Goal: Task Accomplishment & Management: Complete application form

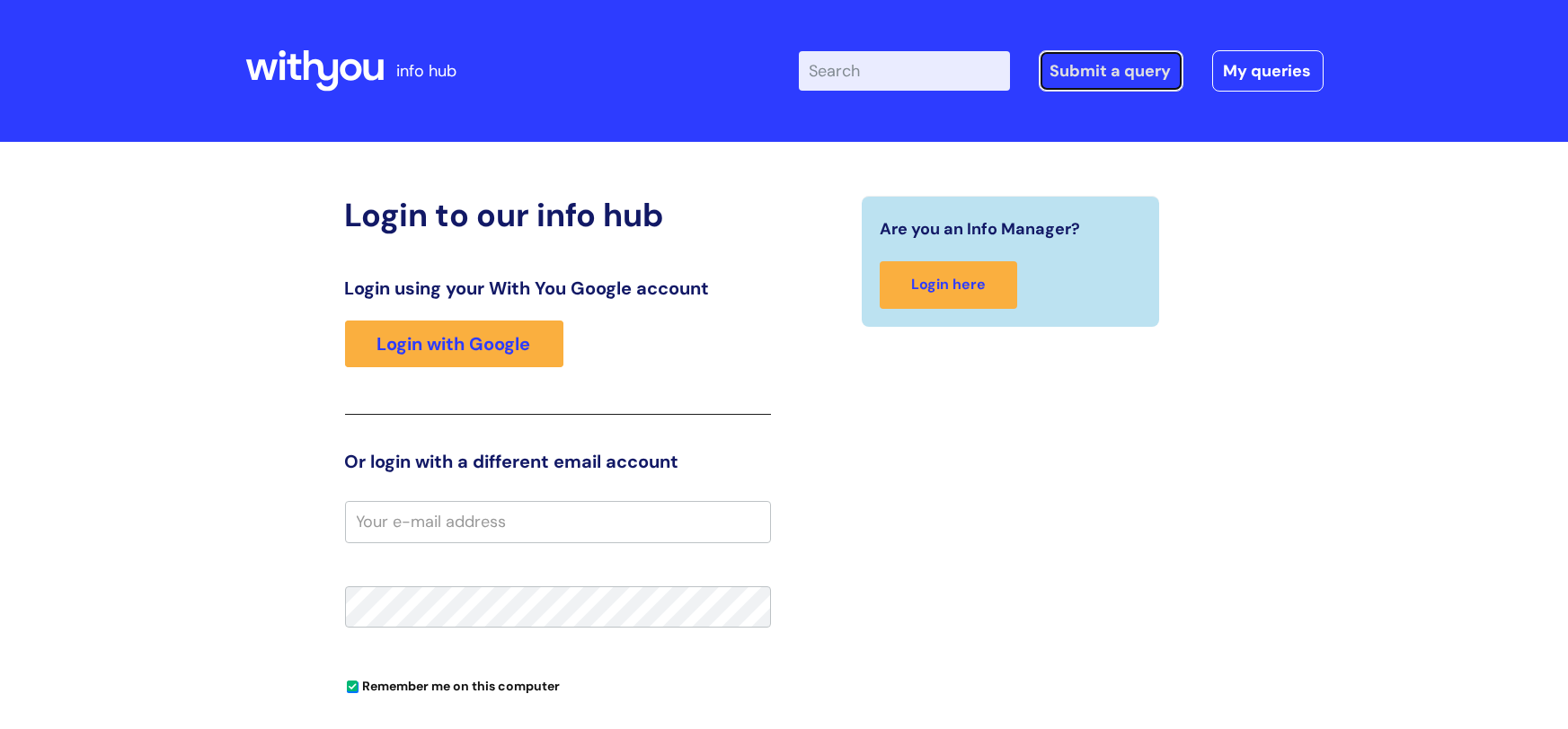
click at [1141, 66] on link "Submit a query" at bounding box center [1111, 71] width 145 height 41
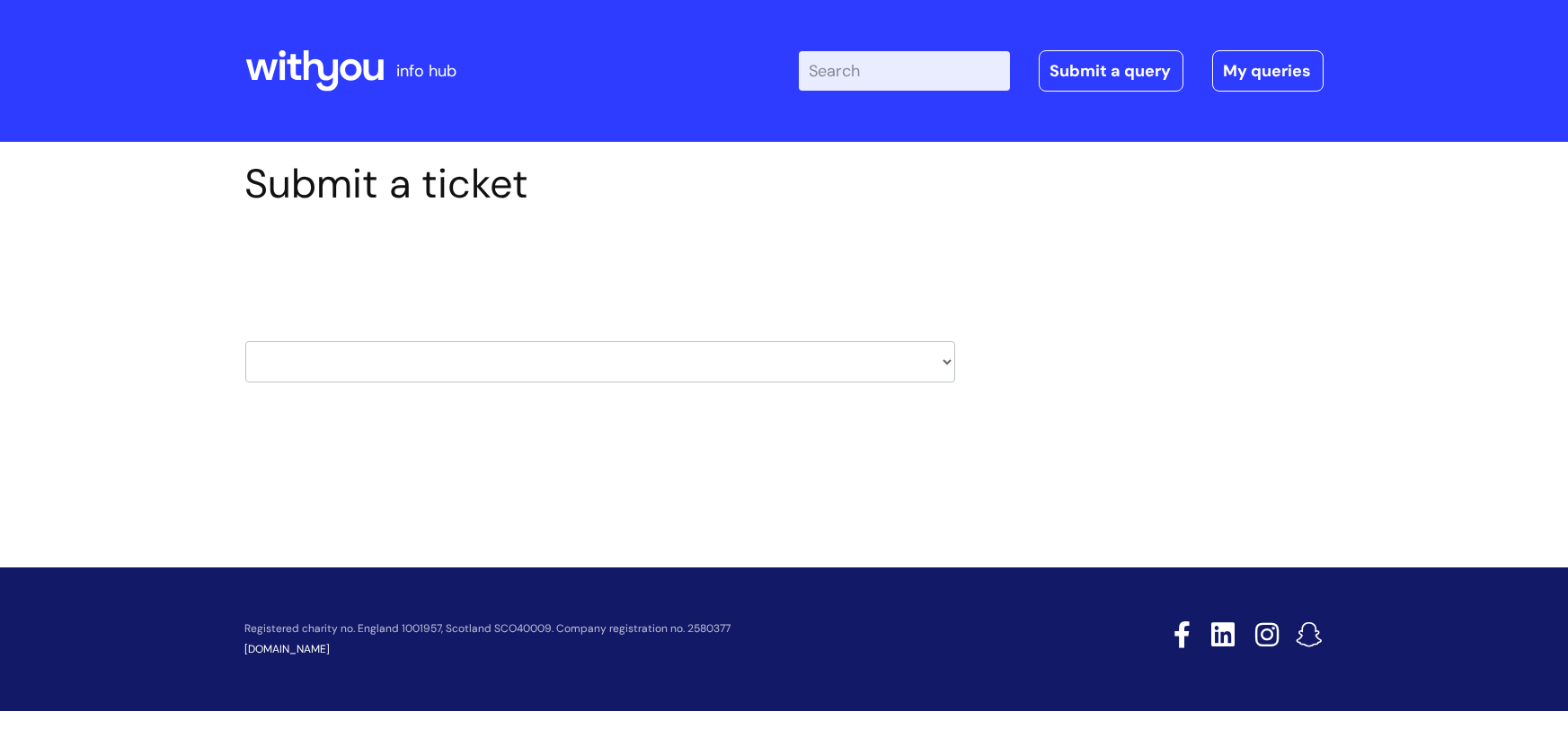
click at [728, 361] on select "HR / People IT and Support Clinical Drug Alerts Finance Accounts Data Support T…" at bounding box center [600, 361] width 710 height 41
select select "it_and_support"
click at [245, 341] on select "HR / People IT and Support Clinical Drug Alerts Finance Accounts Data Support T…" at bounding box center [600, 361] width 710 height 41
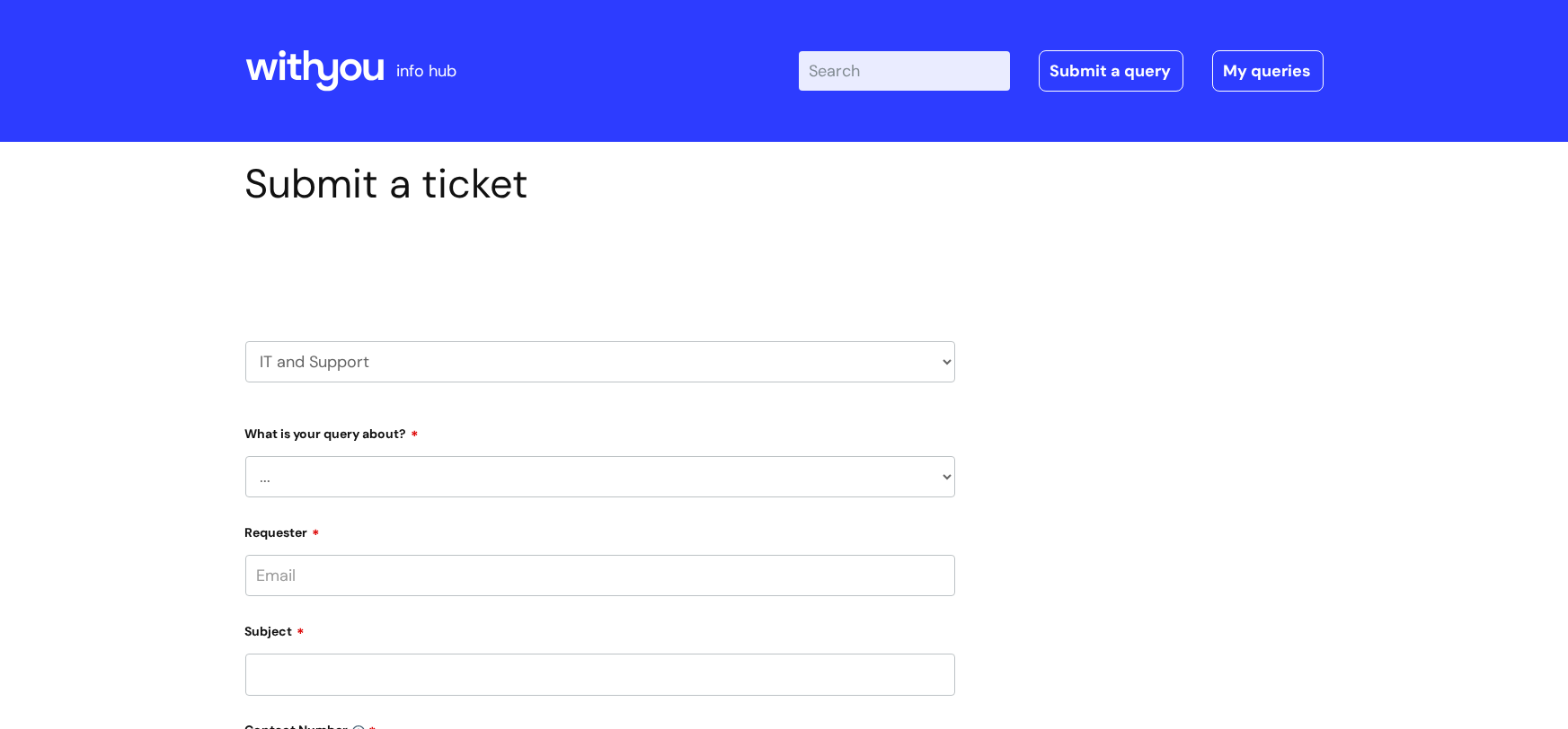
click at [430, 478] on select "... Mobile Phone Reset & MFA Accounts, Starters and Leavers IT Hardware issue I…" at bounding box center [600, 476] width 710 height 41
select select "Printing & Scanning"
click at [245, 456] on select "... Mobile Phone Reset & MFA Accounts, Starters and Leavers IT Hardware issue I…" at bounding box center [600, 476] width 710 height 41
click at [443, 568] on select "... I need help finding or adding a printer I need help to scan a document I ne…" at bounding box center [607, 570] width 695 height 41
select select "I need help with a printer in a WithYou office"
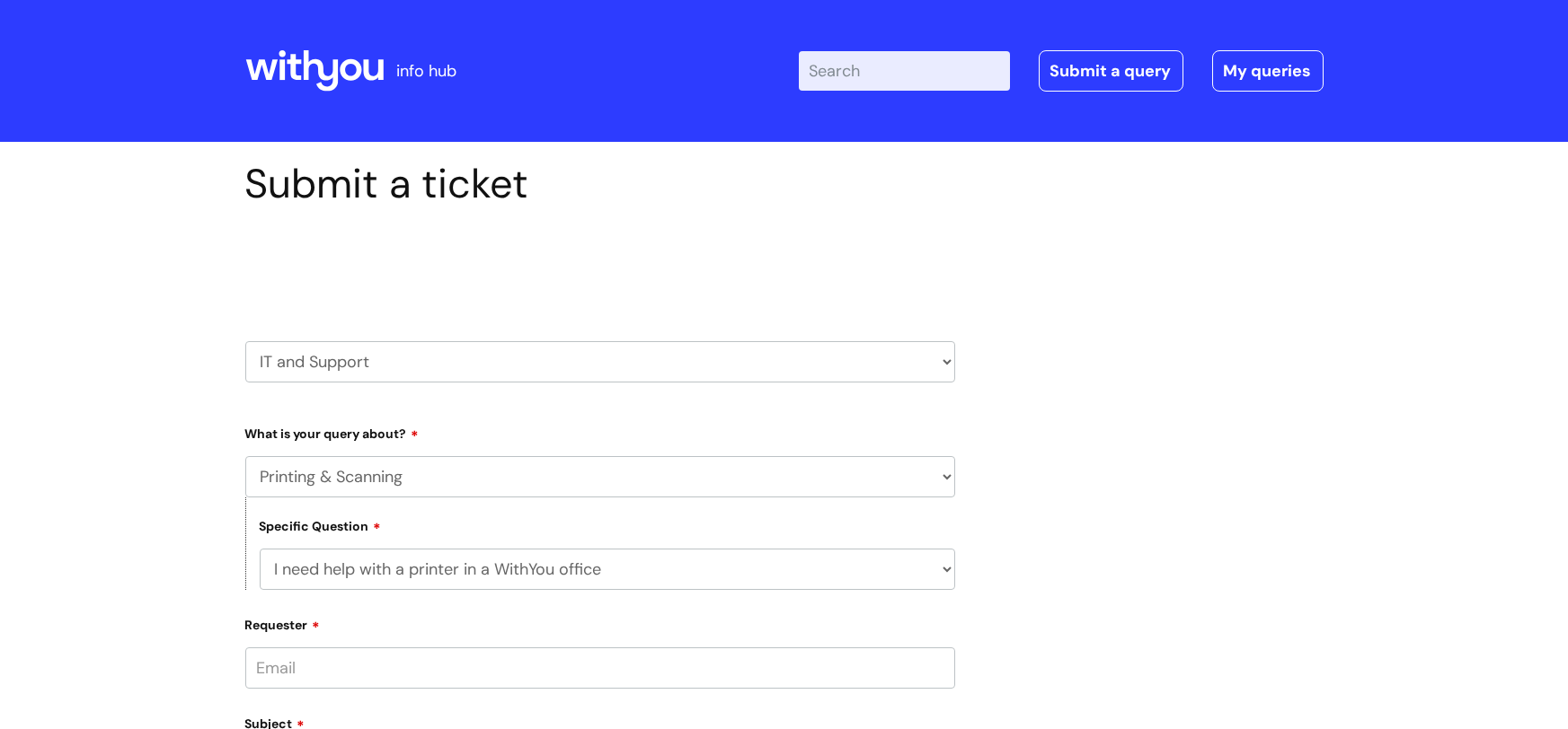
click at [260, 549] on select "... I need help finding or adding a printer I need help to scan a document I ne…" at bounding box center [607, 570] width 695 height 41
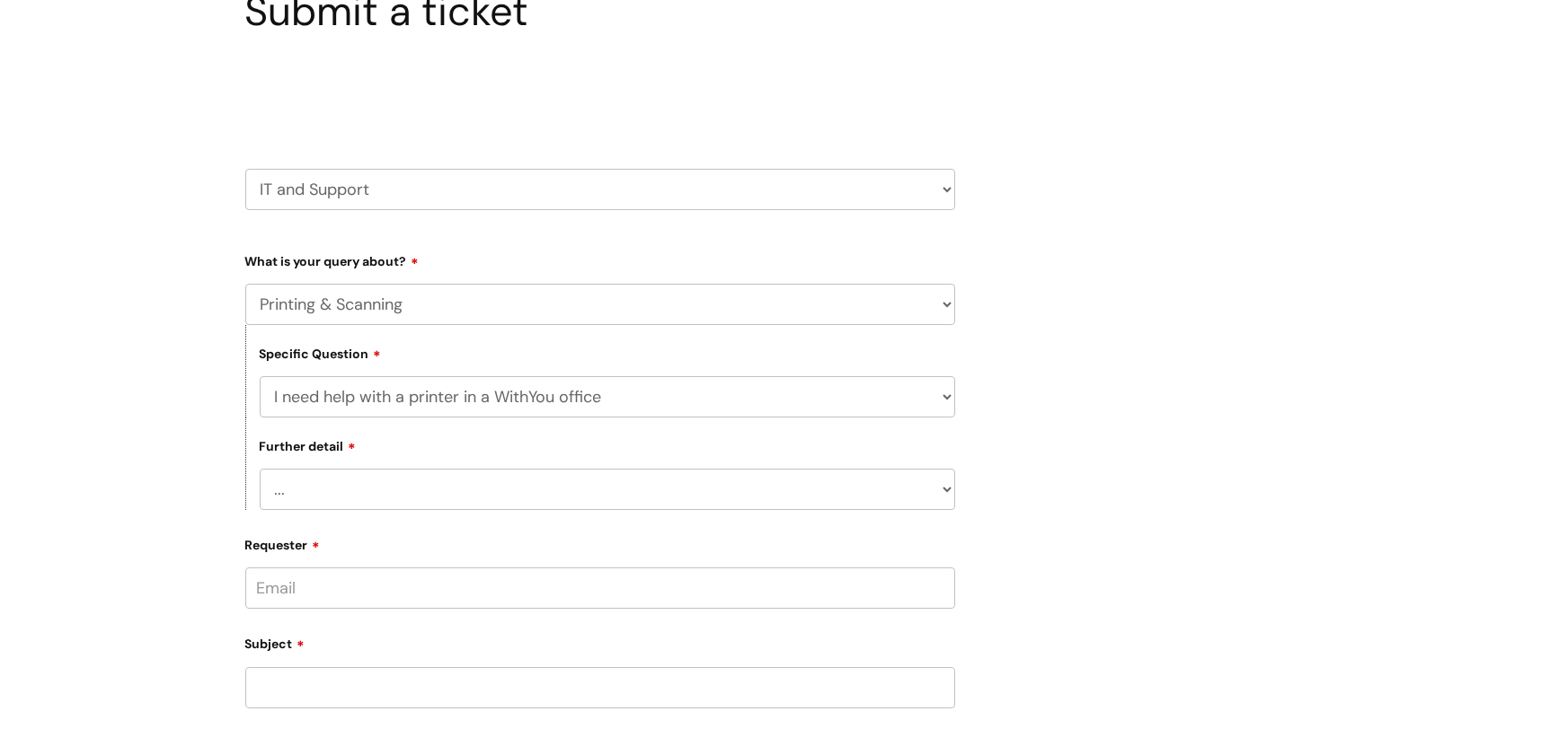
scroll to position [186, 0]
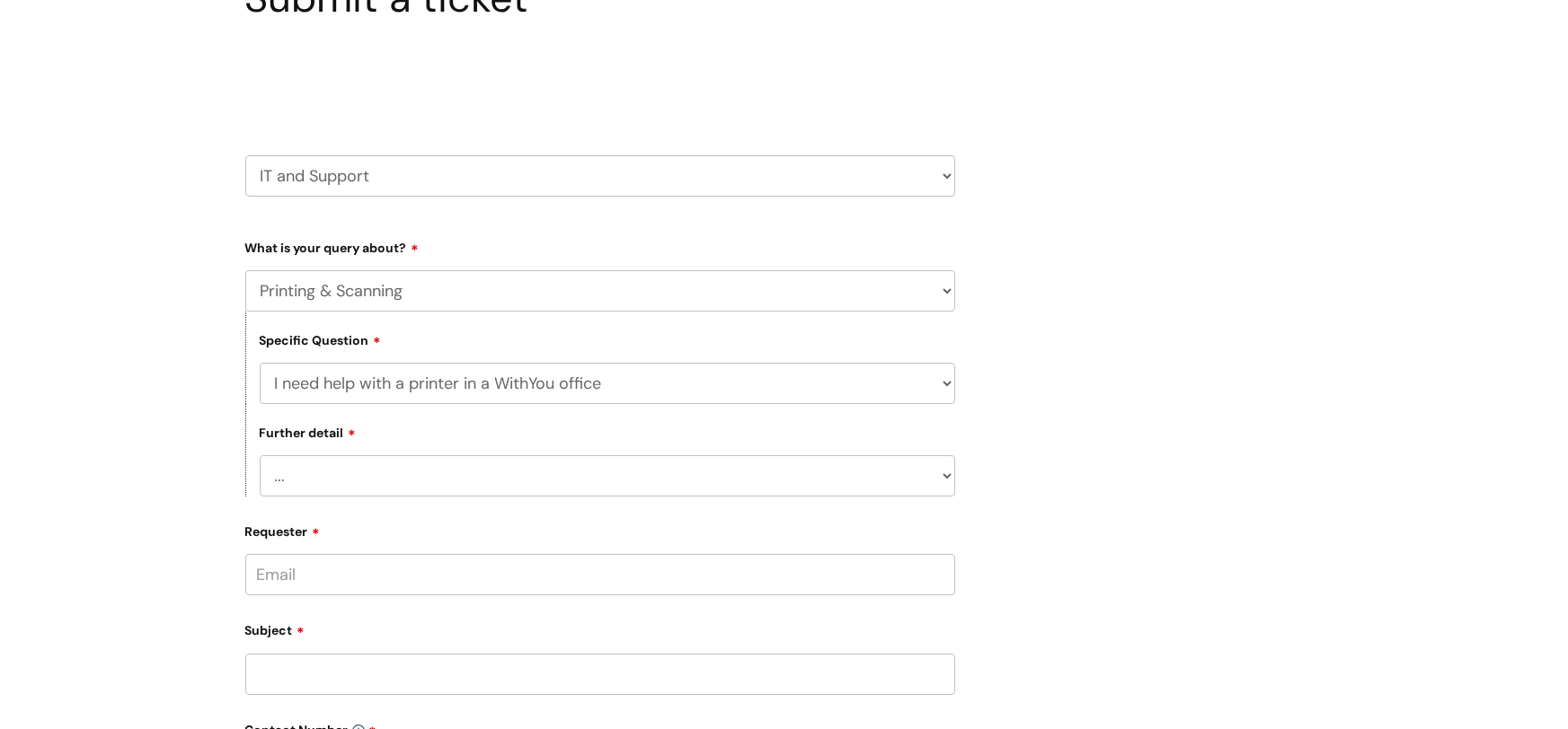
click at [417, 476] on select "... I need help with a printer that is not working" at bounding box center [607, 476] width 695 height 41
select select "I need help with a printer that is not working"
click at [260, 455] on select "... I need help with a printer that is not working" at bounding box center [607, 476] width 695 height 41
click at [424, 572] on input "Requester" at bounding box center [600, 574] width 710 height 41
type input "josh.griffiths@wearewithyou.org.uk"
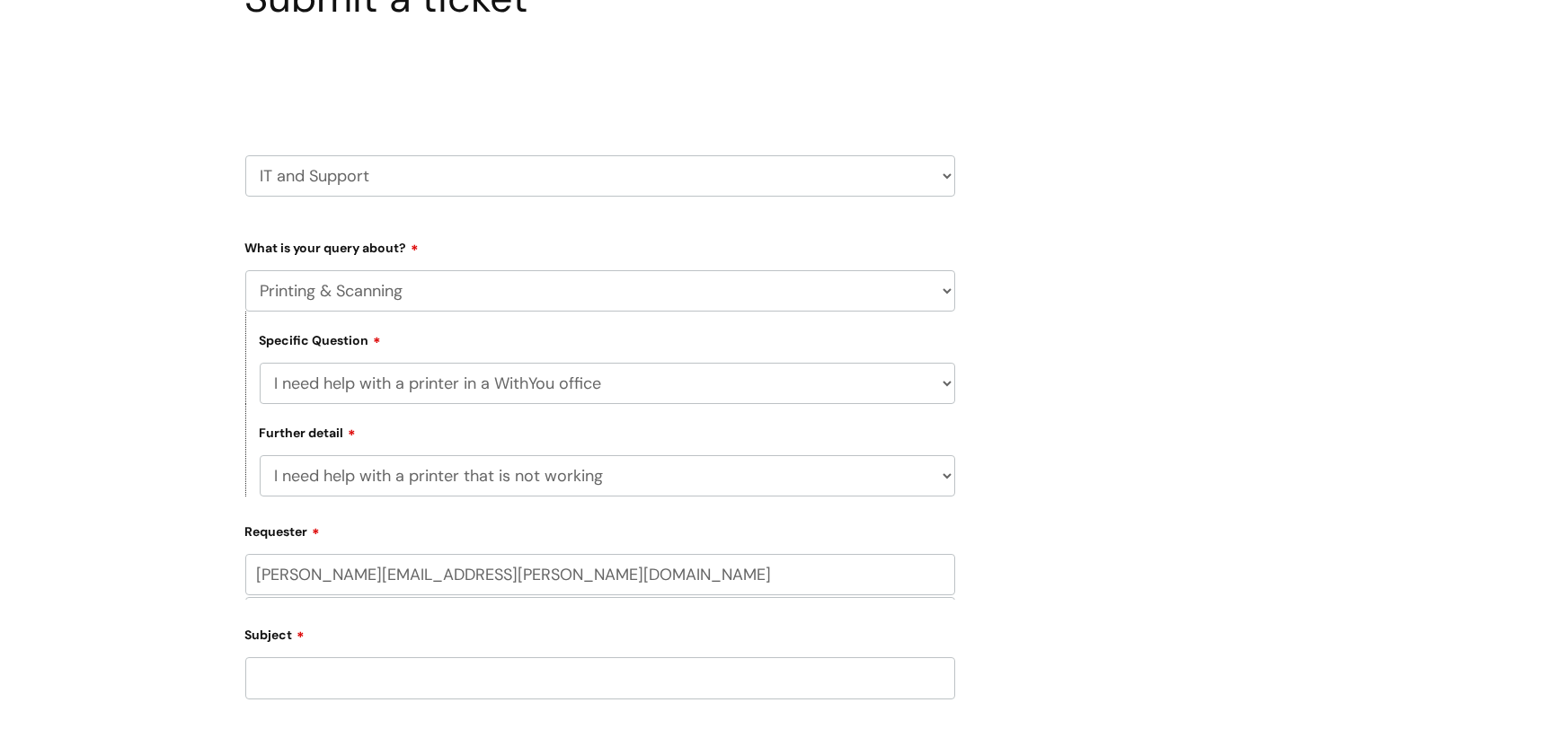
click at [669, 669] on input "Subject" at bounding box center [600, 677] width 710 height 41
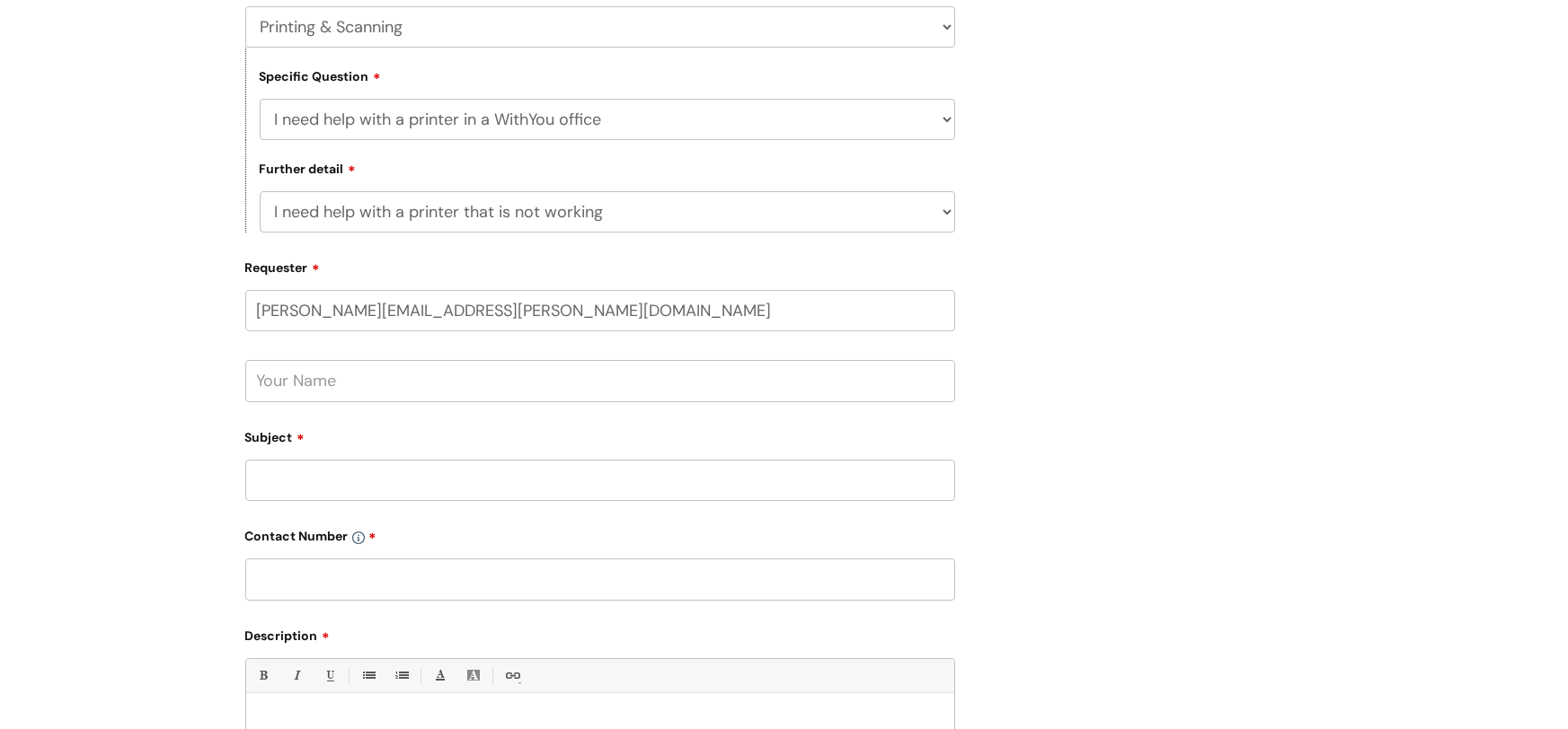
scroll to position [467, 0]
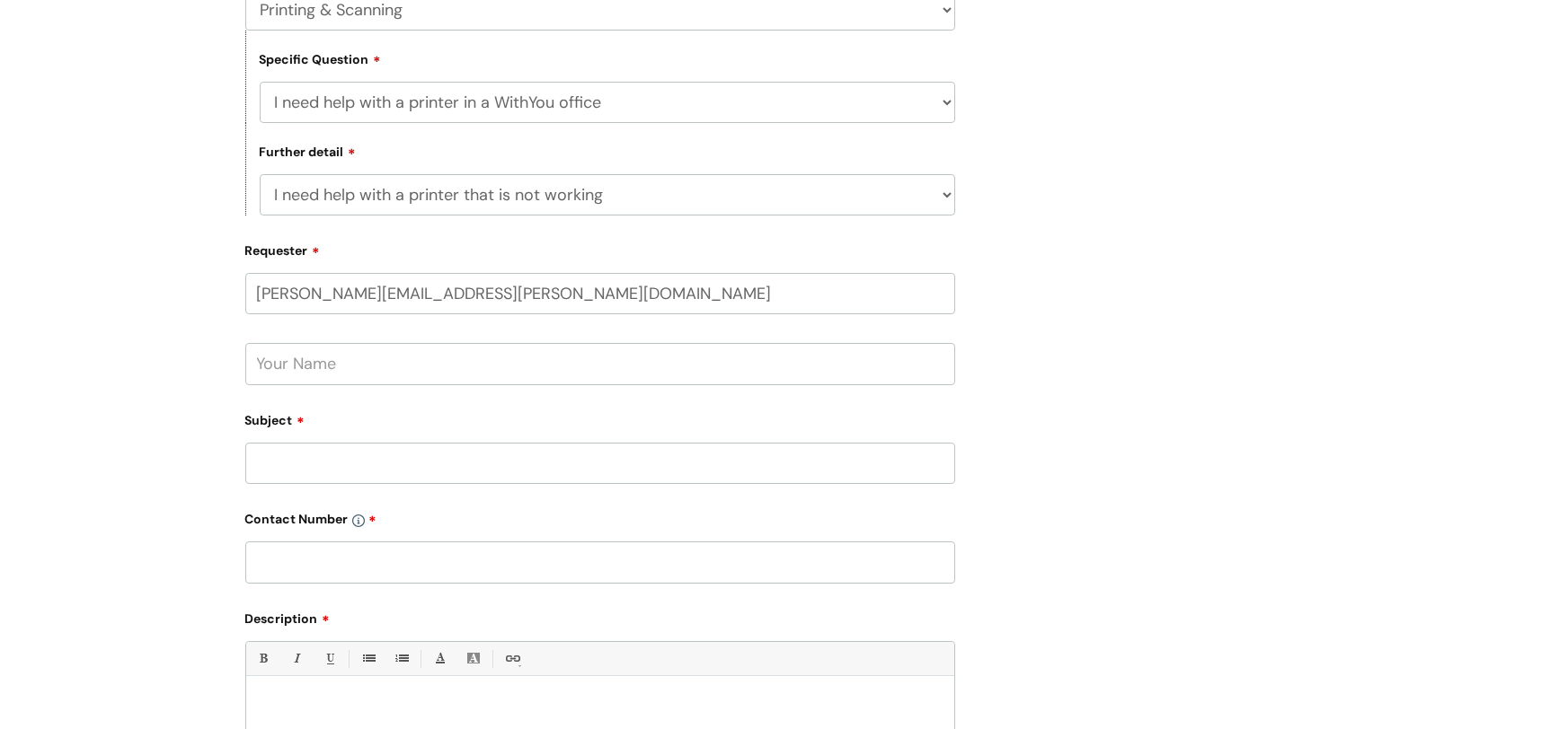
click at [514, 362] on input "text" at bounding box center [600, 363] width 710 height 41
type input "Joshua Griffiths"
click at [405, 457] on input "Subject" at bounding box center [600, 464] width 710 height 41
type input "Adding account to printer"
click at [399, 552] on input "text" at bounding box center [600, 562] width 710 height 41
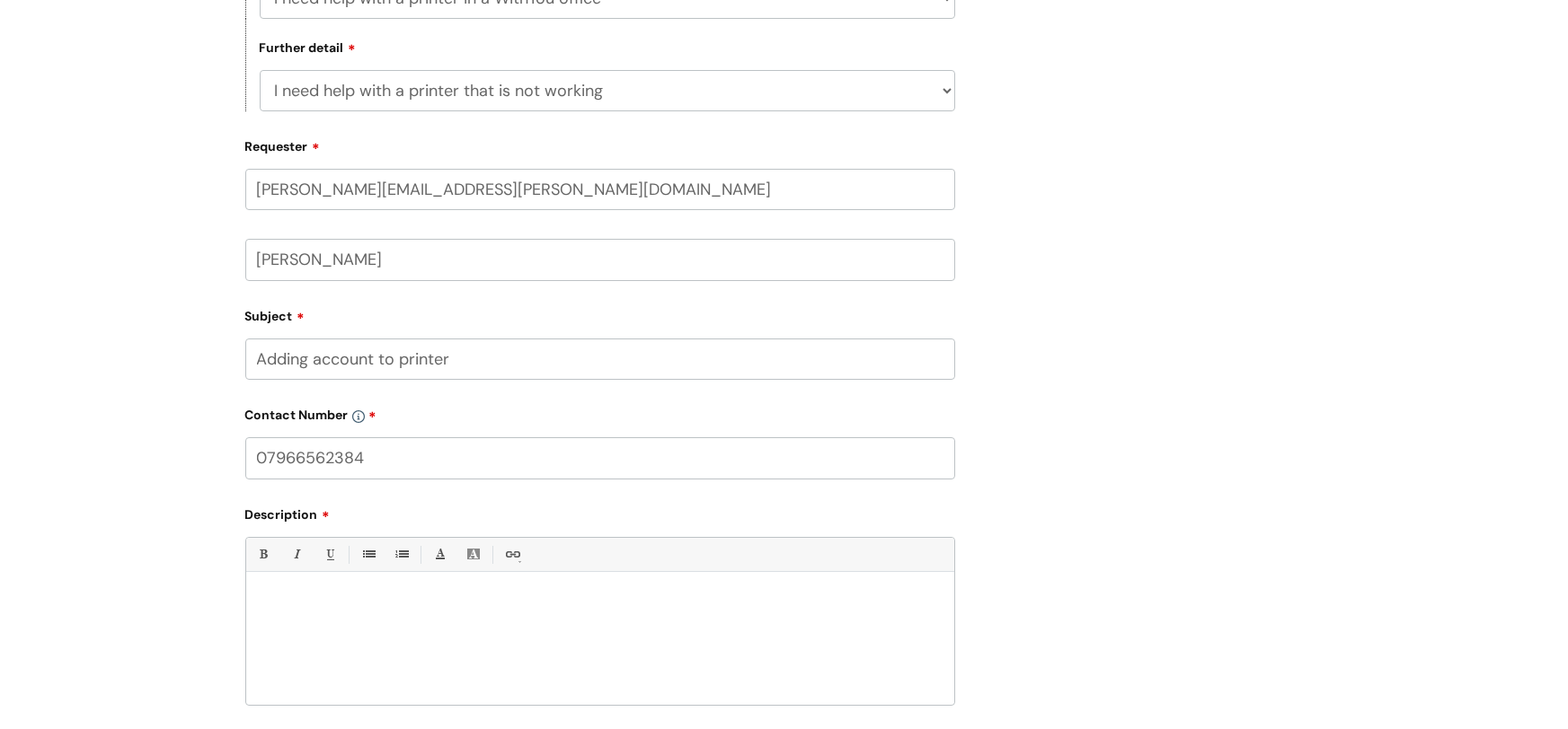
scroll to position [575, 0]
type input "07966562384"
click at [507, 610] on div at bounding box center [600, 640] width 708 height 124
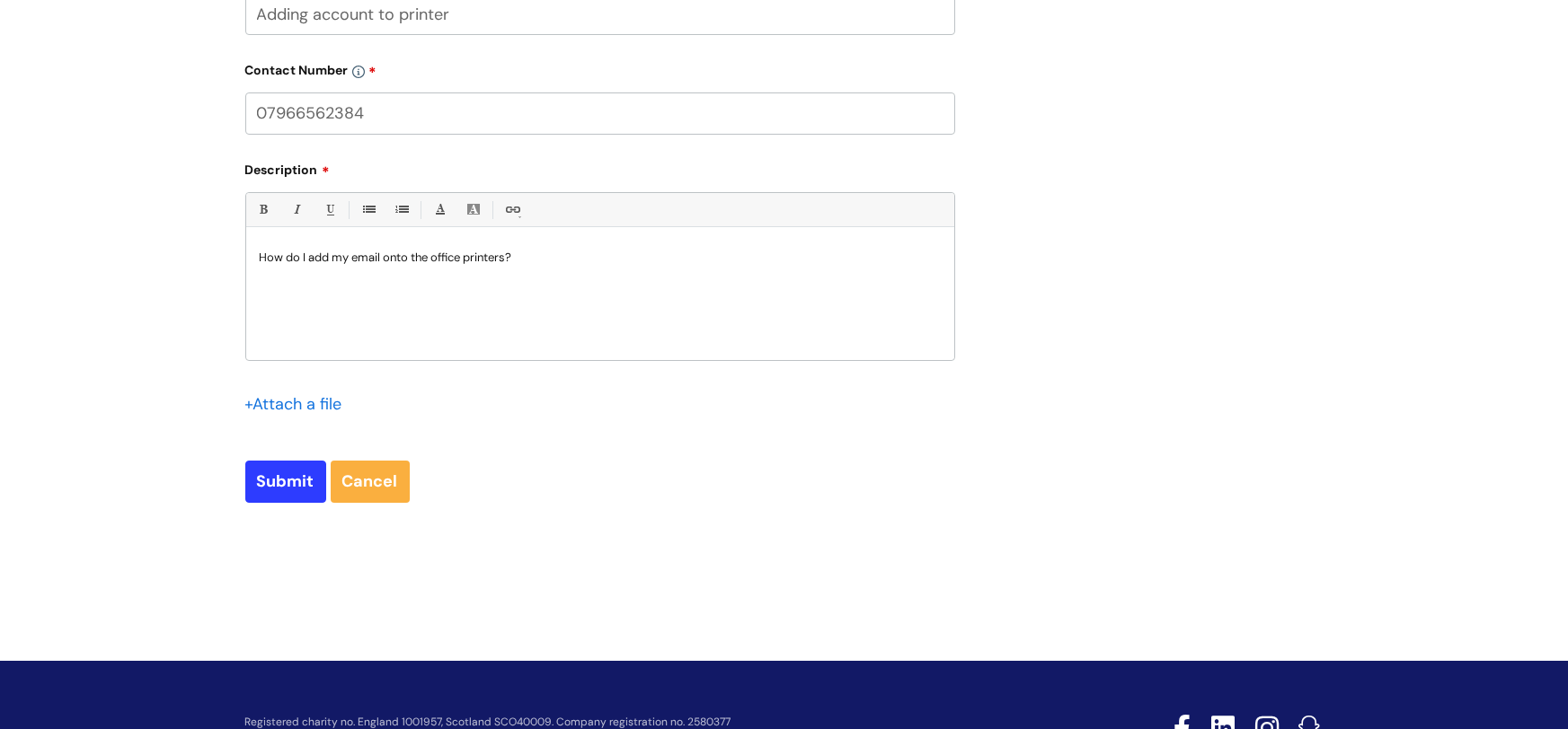
scroll to position [915, 0]
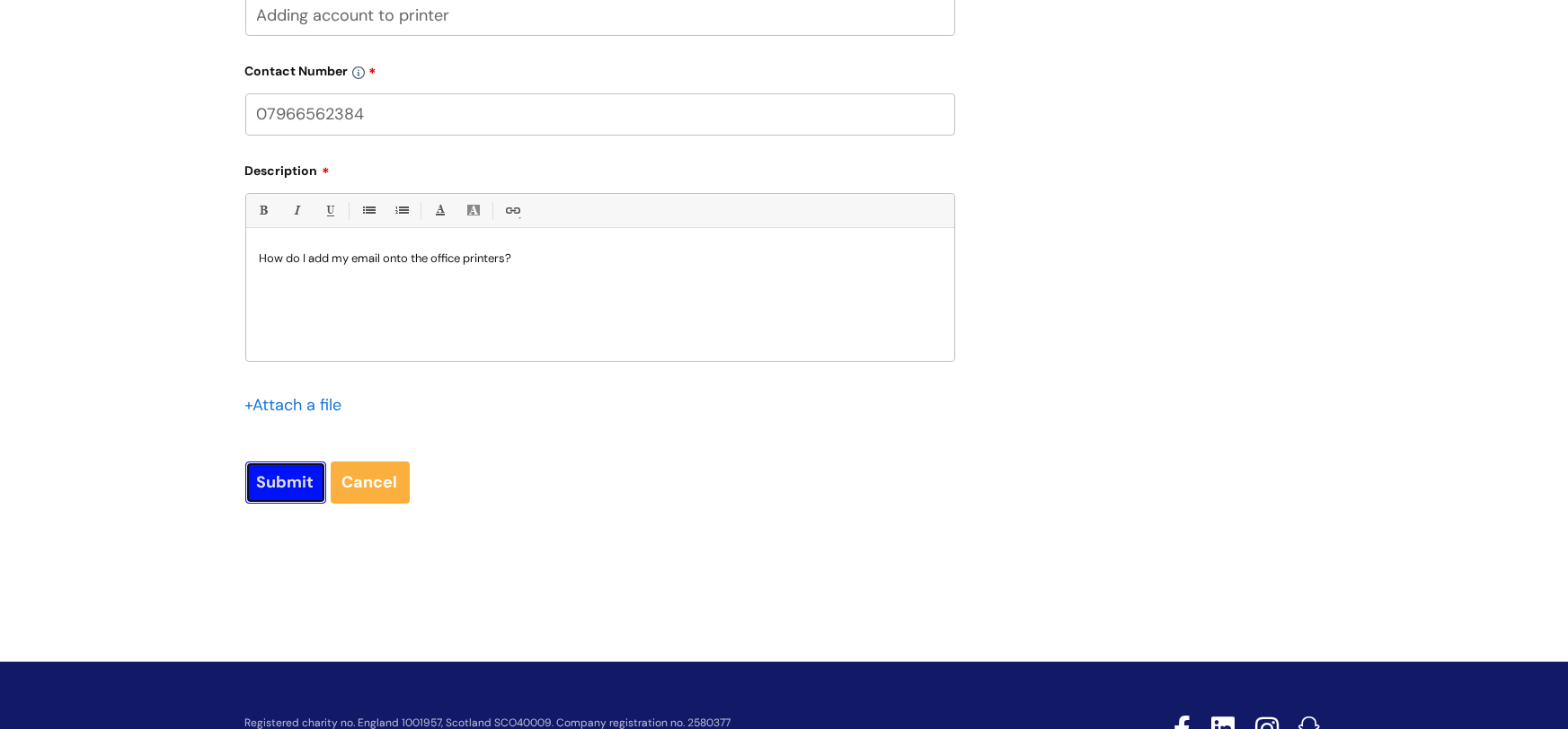
click at [290, 486] on input "Submit" at bounding box center [286, 482] width 81 height 41
type input "Please Wait..."
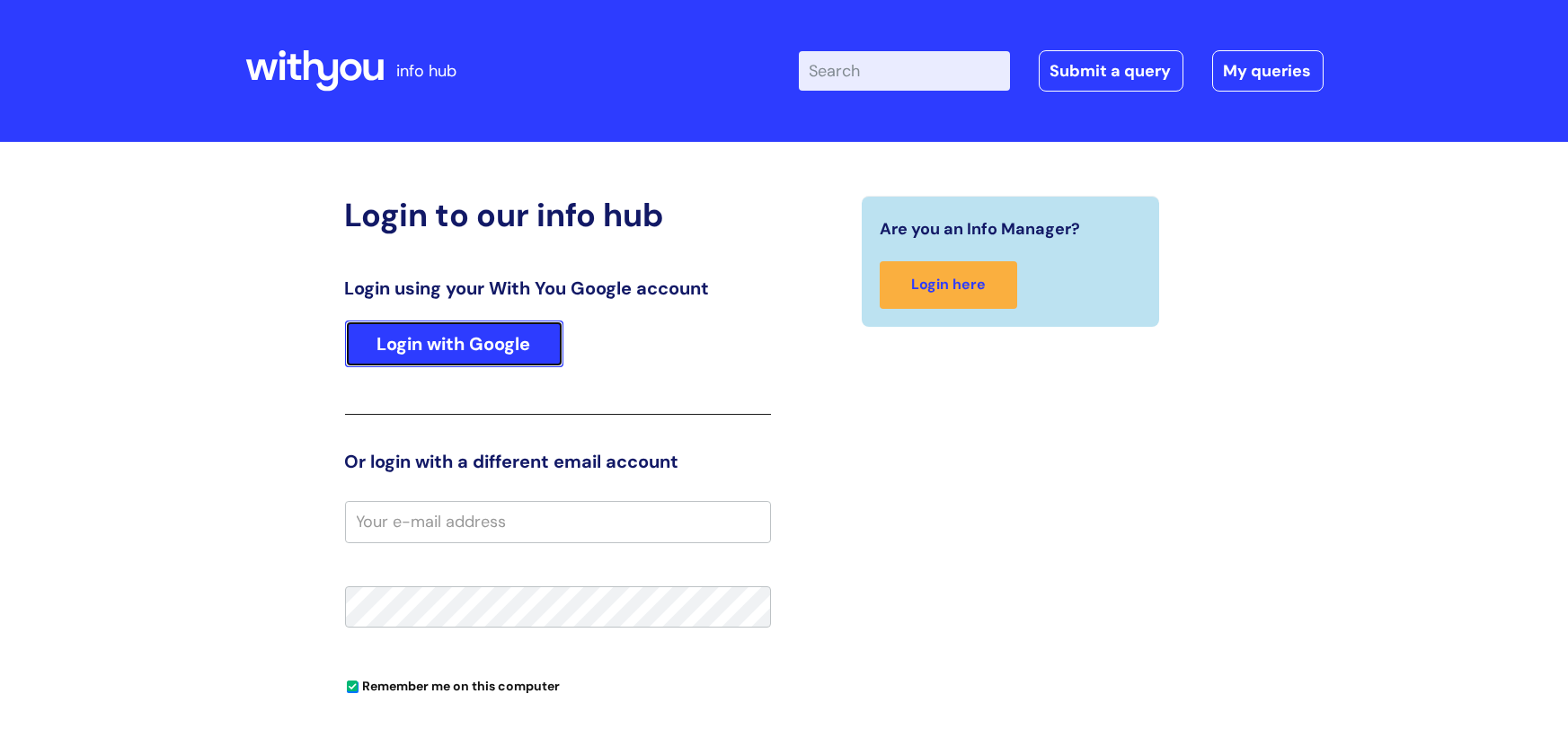
click at [536, 347] on link "Login with Google" at bounding box center [454, 344] width 218 height 47
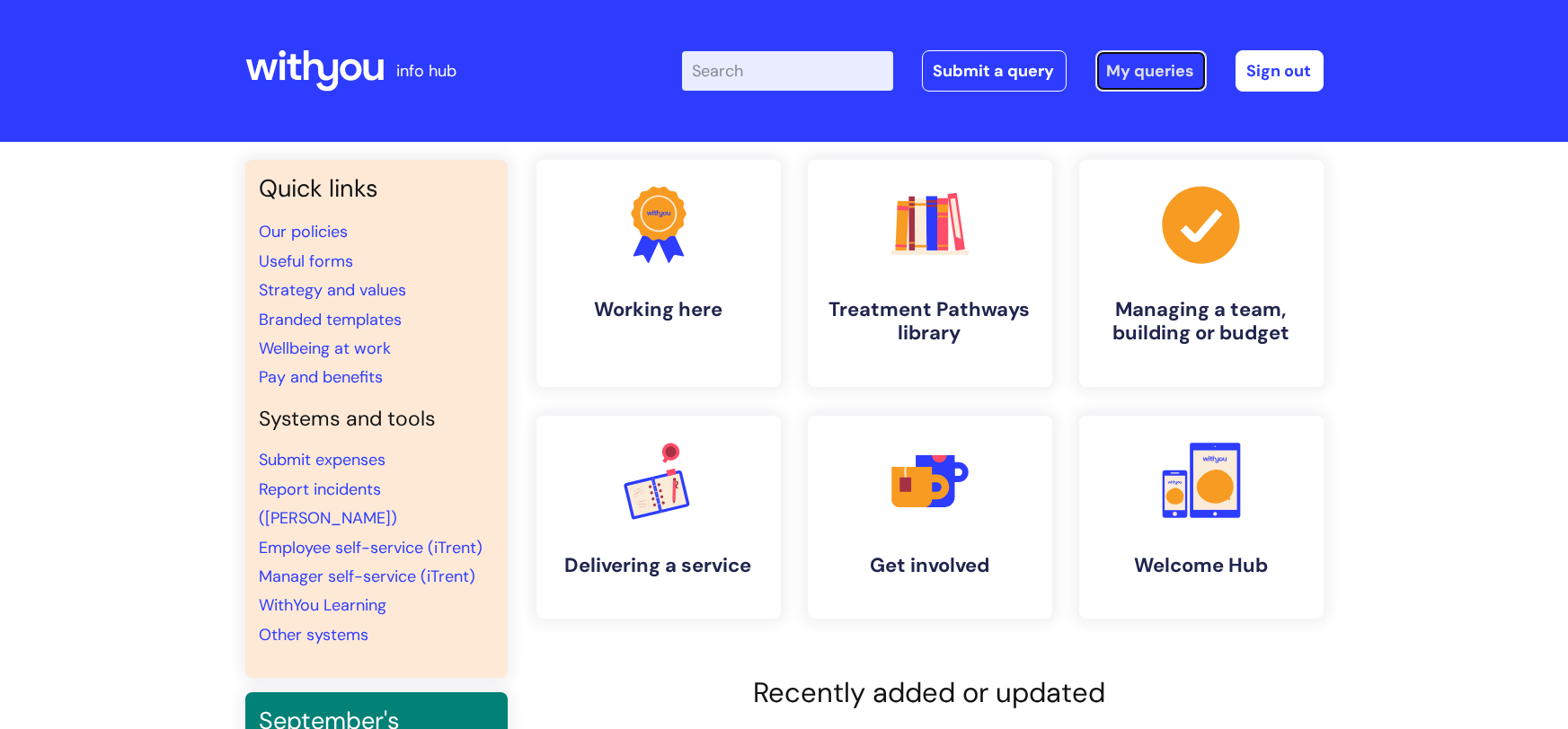
click at [1177, 68] on link "My queries" at bounding box center [1150, 71] width 112 height 41
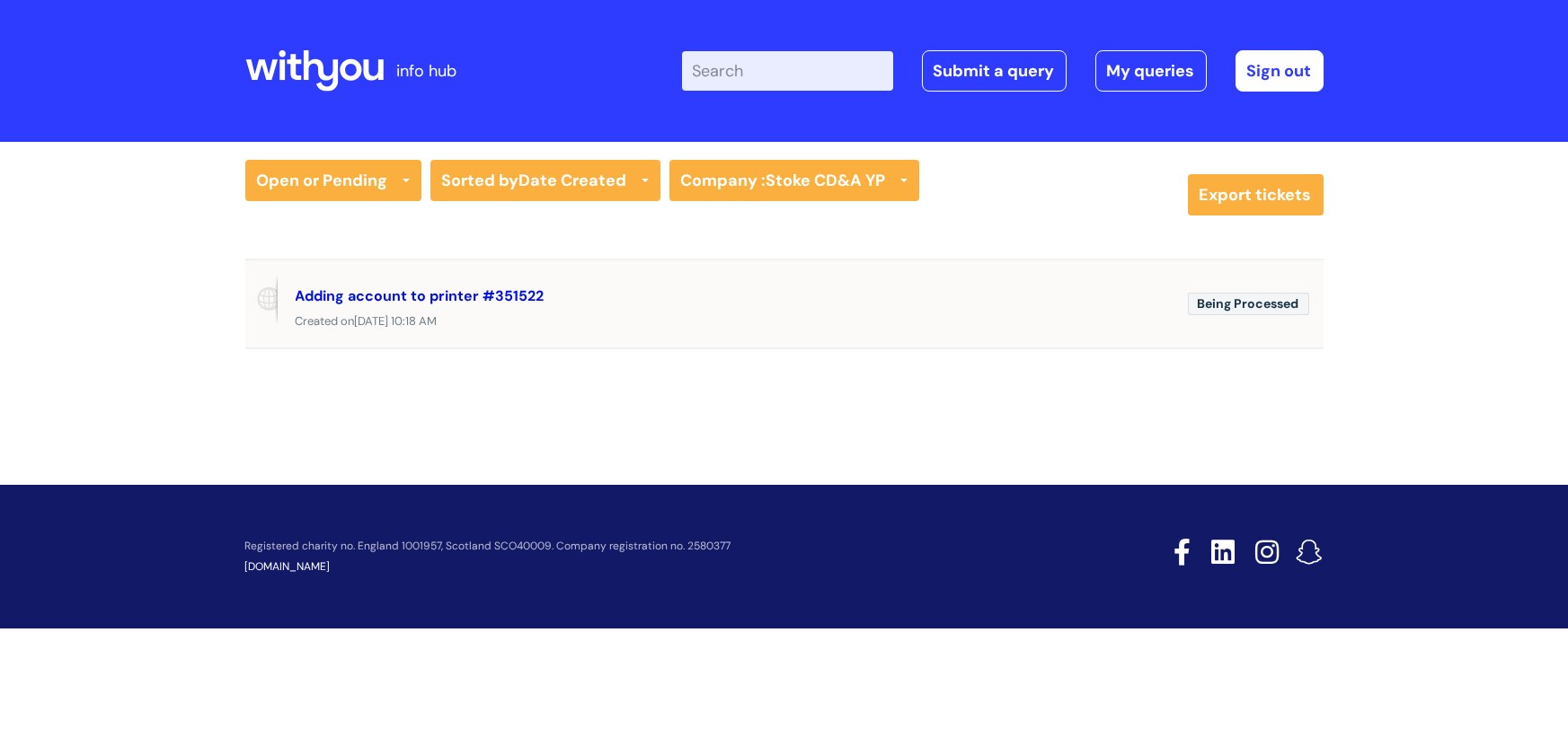
click at [501, 292] on link "Adding account to printer #351522" at bounding box center [420, 296] width 249 height 18
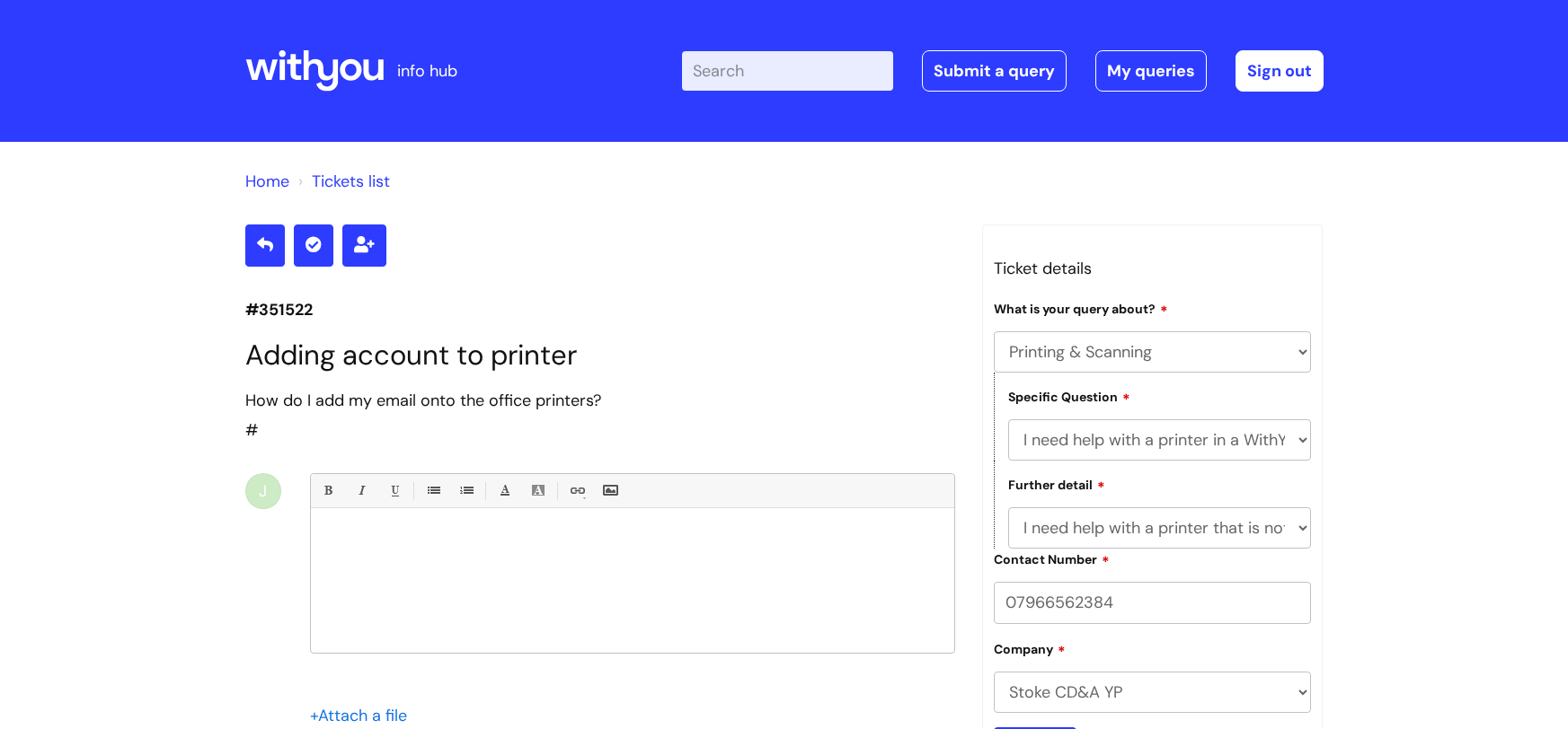
select select "Printing & Scanning"
select select "I need help with a printer in a WithYou office"
select select "I need help with a printer that is not working"
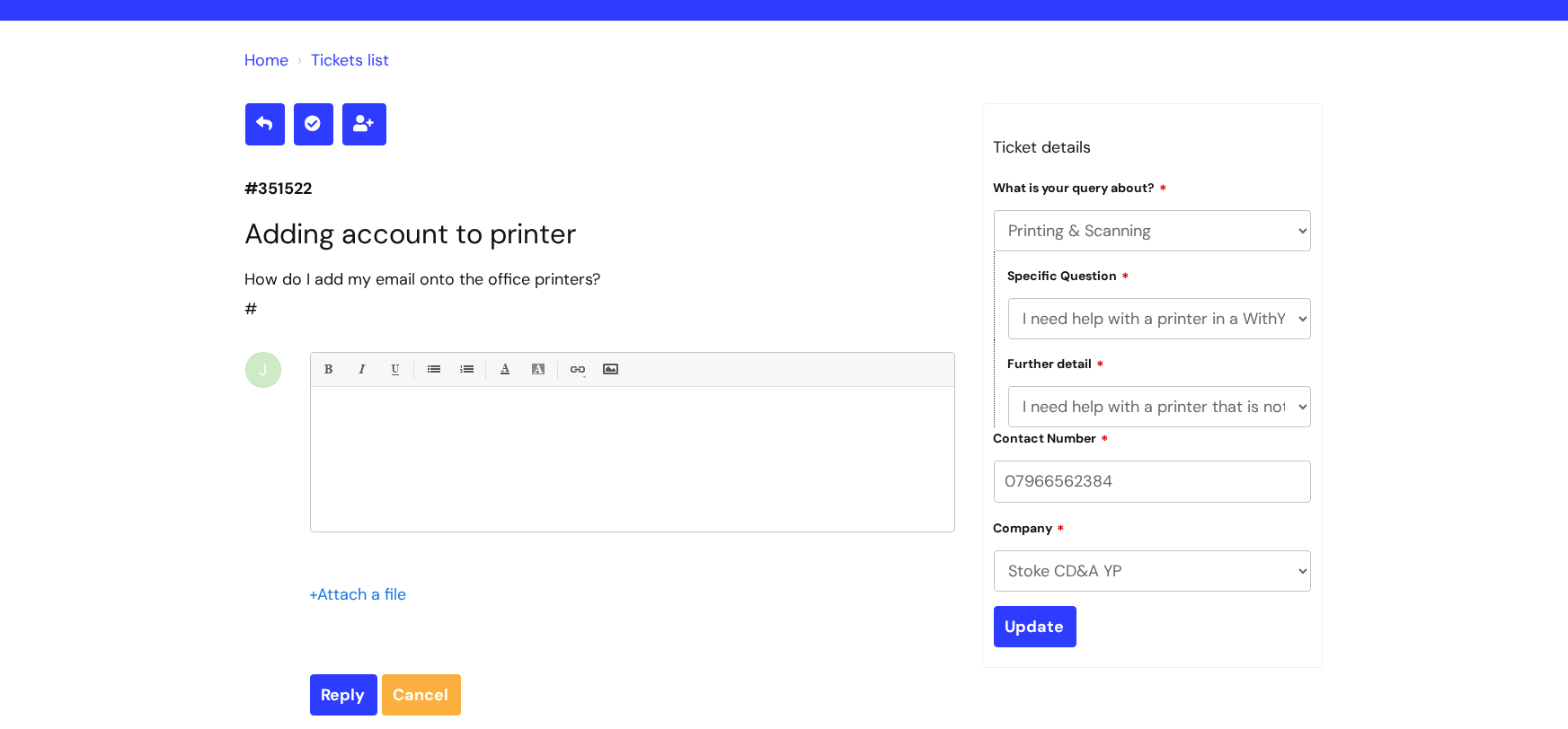
scroll to position [91, 0]
